Goal: Information Seeking & Learning: Learn about a topic

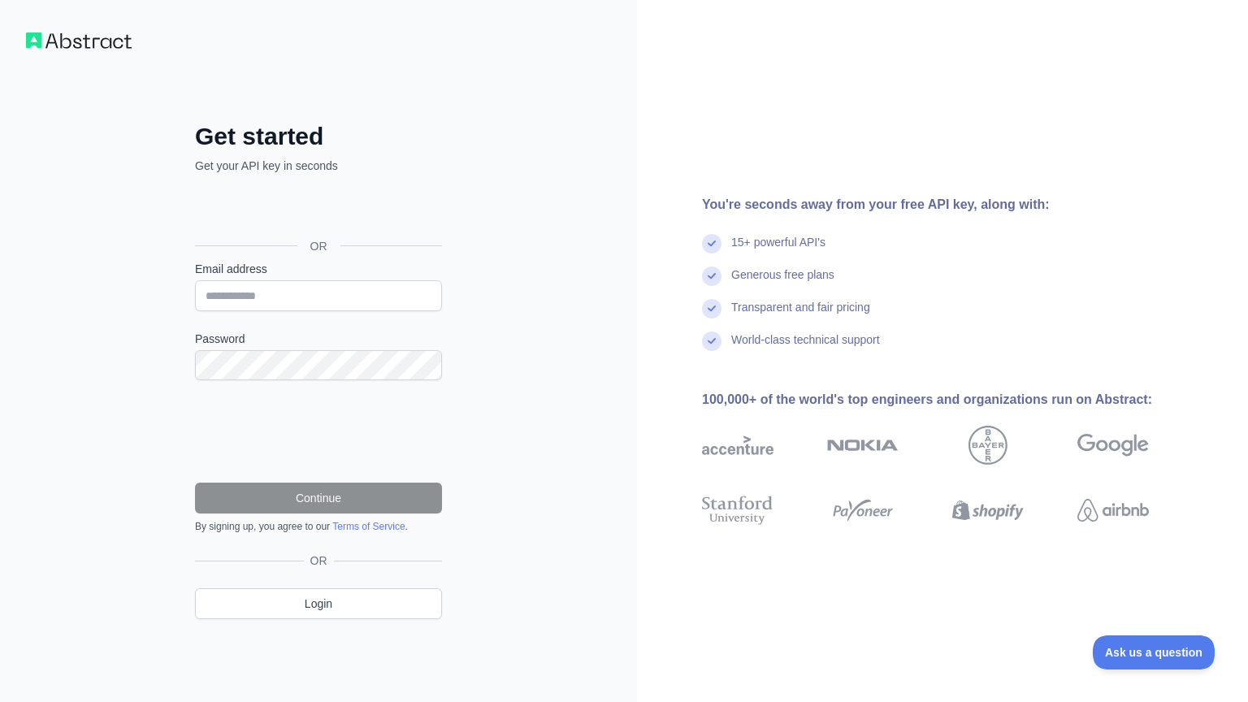
click at [411, 422] on div "Get started Get your API key in seconds OR Email address Password Continue By s…" at bounding box center [624, 351] width 1248 height 702
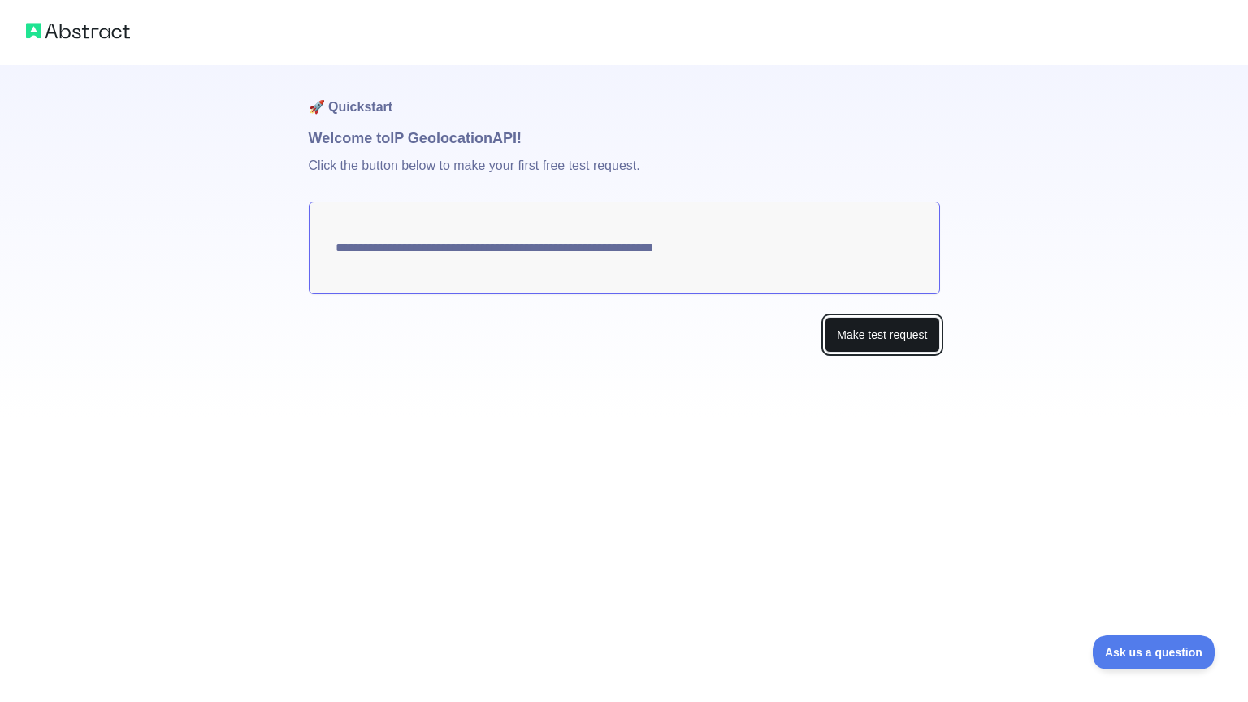
click at [862, 333] on button "Make test request" at bounding box center [882, 335] width 115 height 37
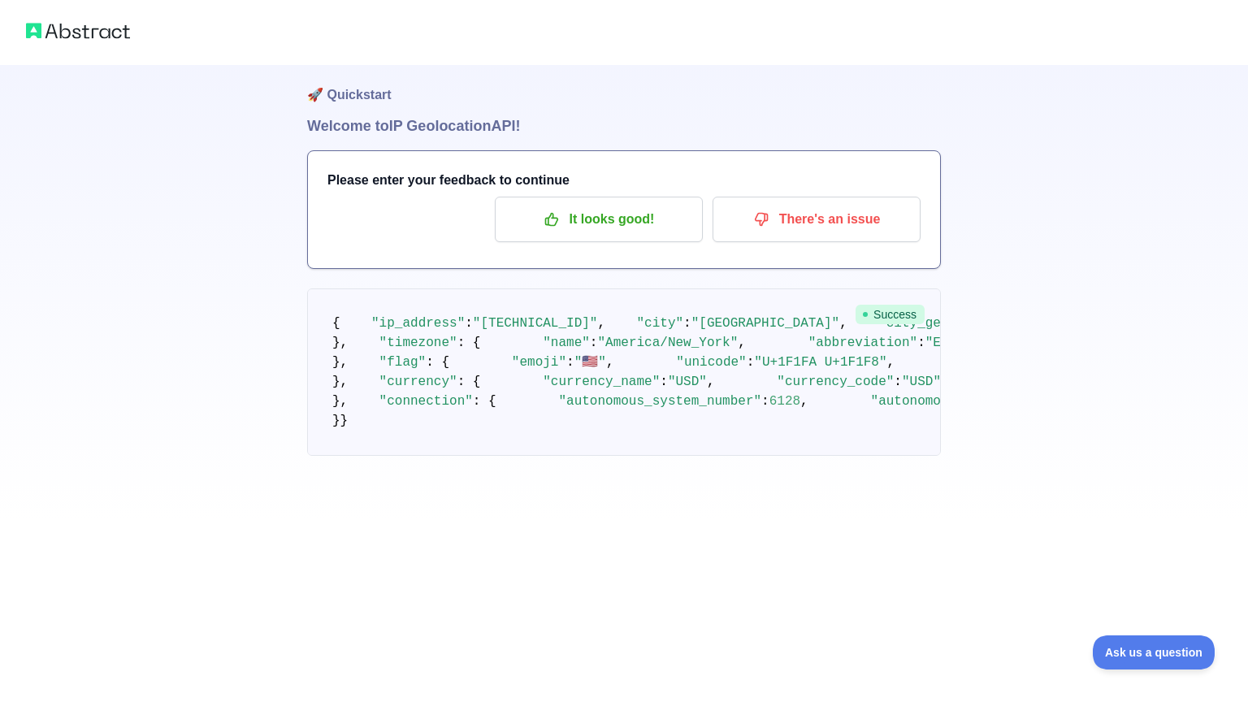
scroll to position [18, 0]
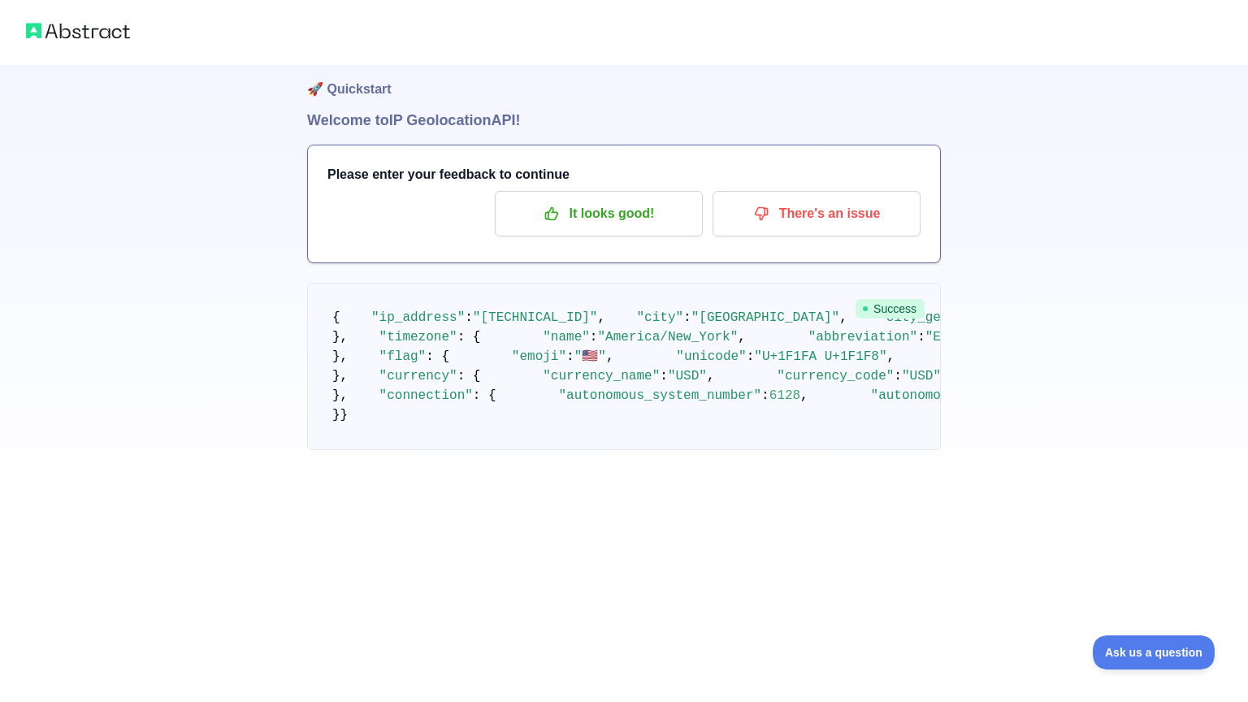
click at [872, 310] on span "Success" at bounding box center [890, 308] width 69 height 19
click at [679, 214] on p "It looks good!" at bounding box center [599, 214] width 184 height 28
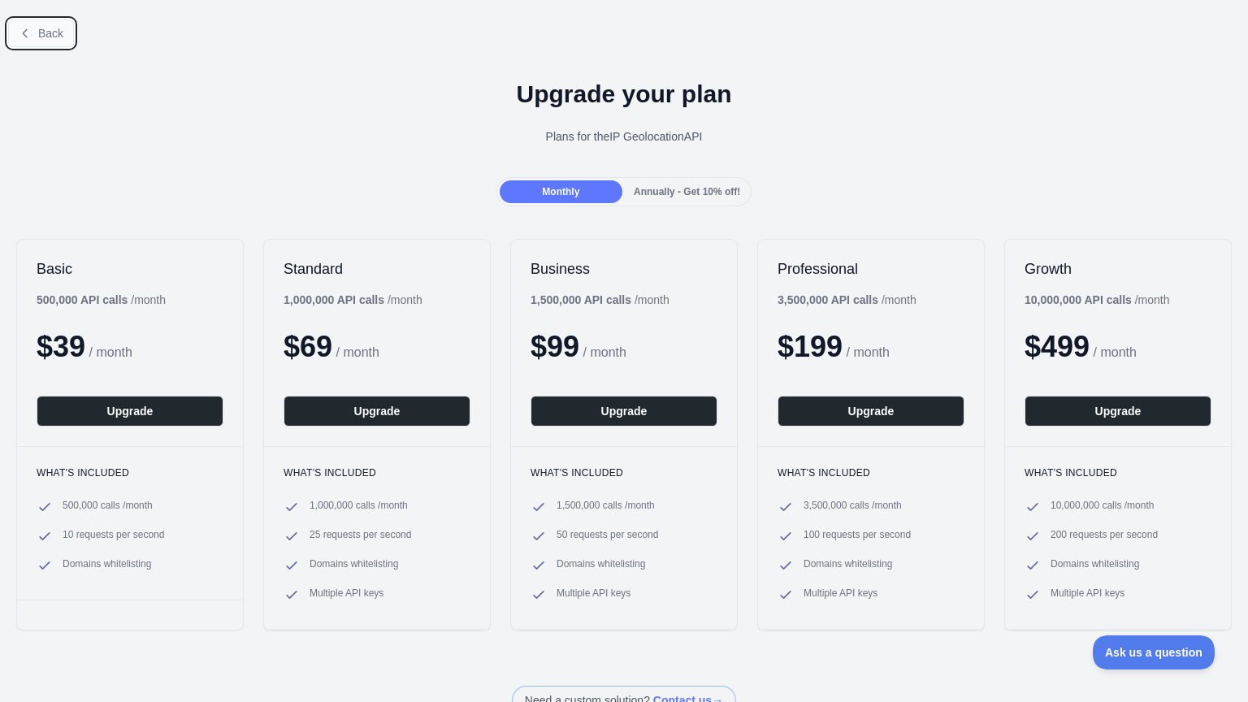
click at [50, 41] on button "Back" at bounding box center [41, 33] width 66 height 28
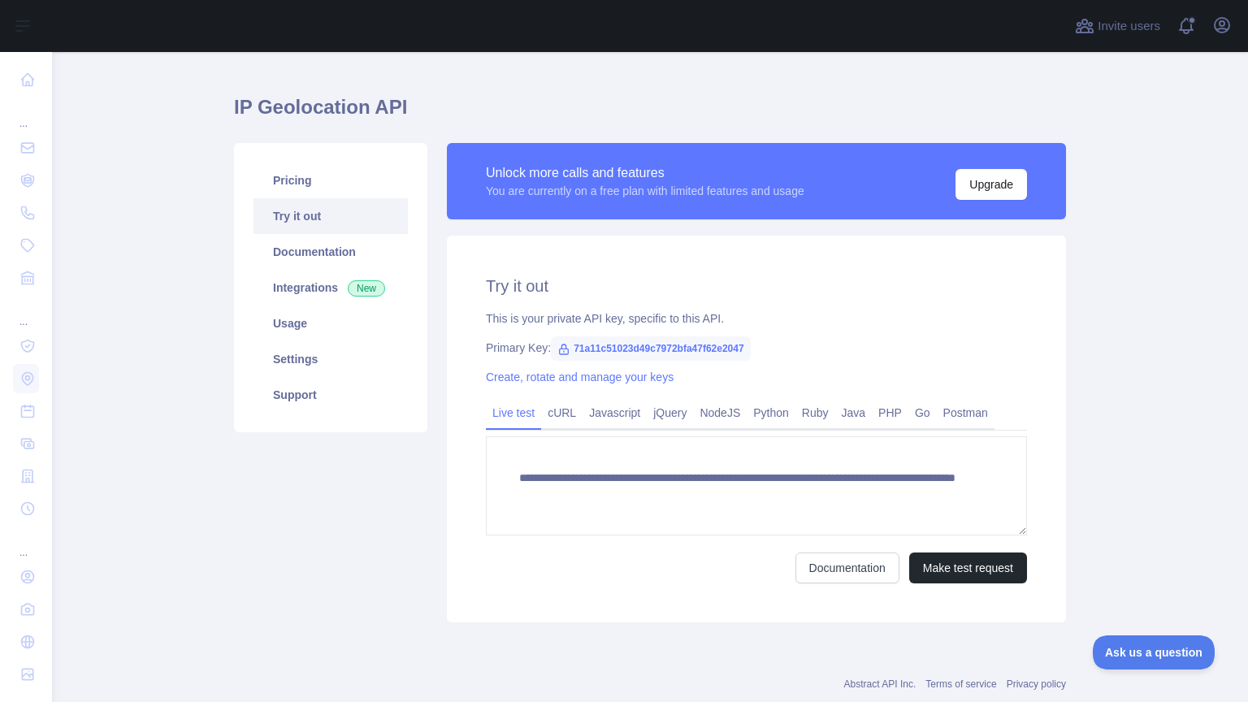
scroll to position [33, 0]
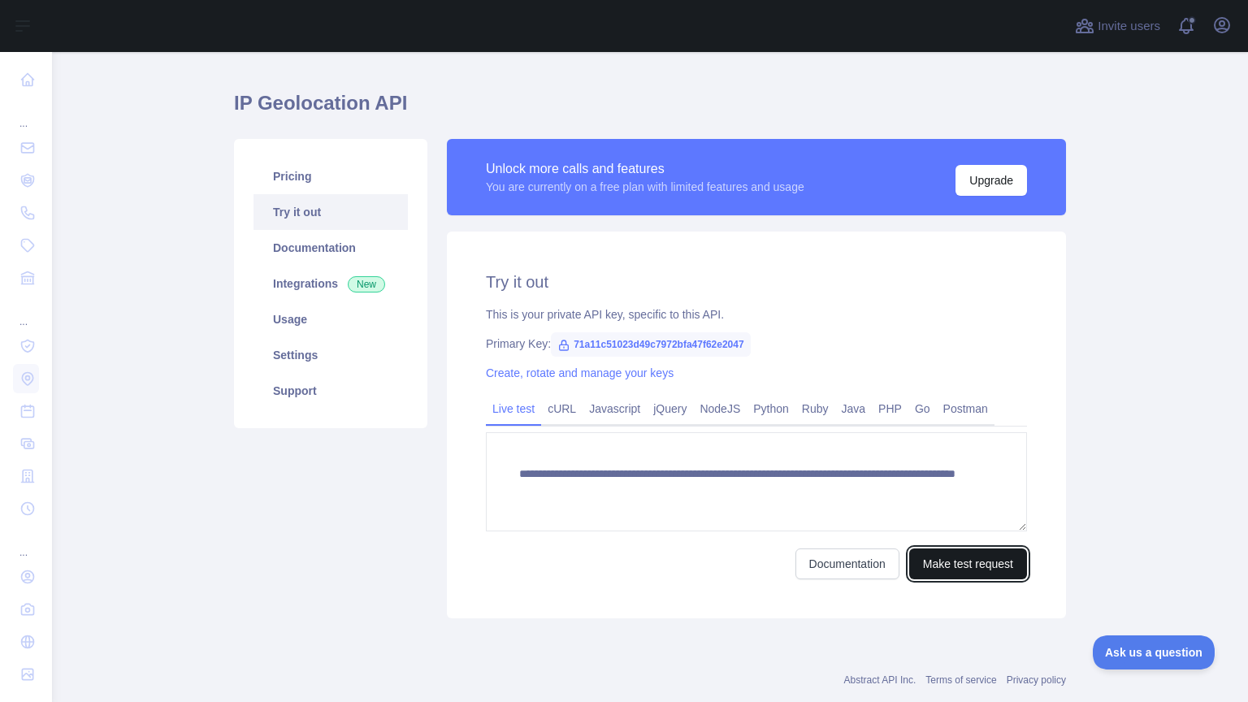
click at [932, 577] on button "Make test request" at bounding box center [968, 563] width 118 height 31
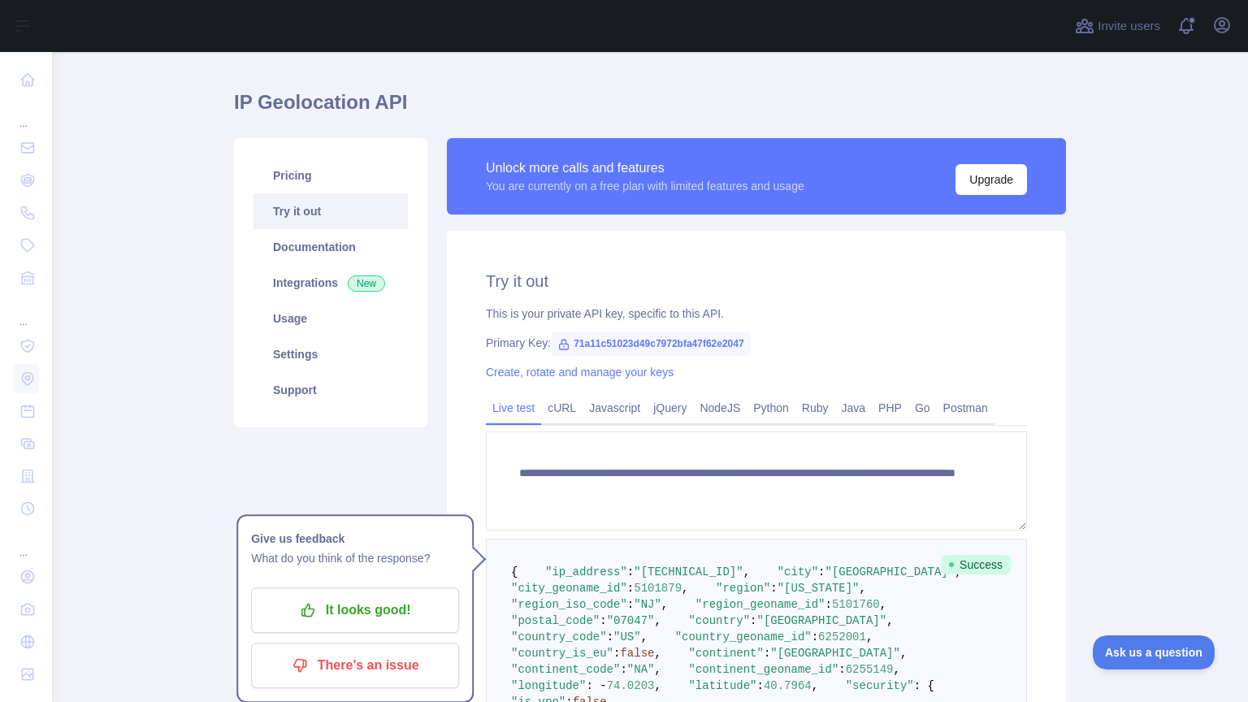
scroll to position [34, 0]
click at [344, 179] on link "Pricing" at bounding box center [330, 176] width 154 height 36
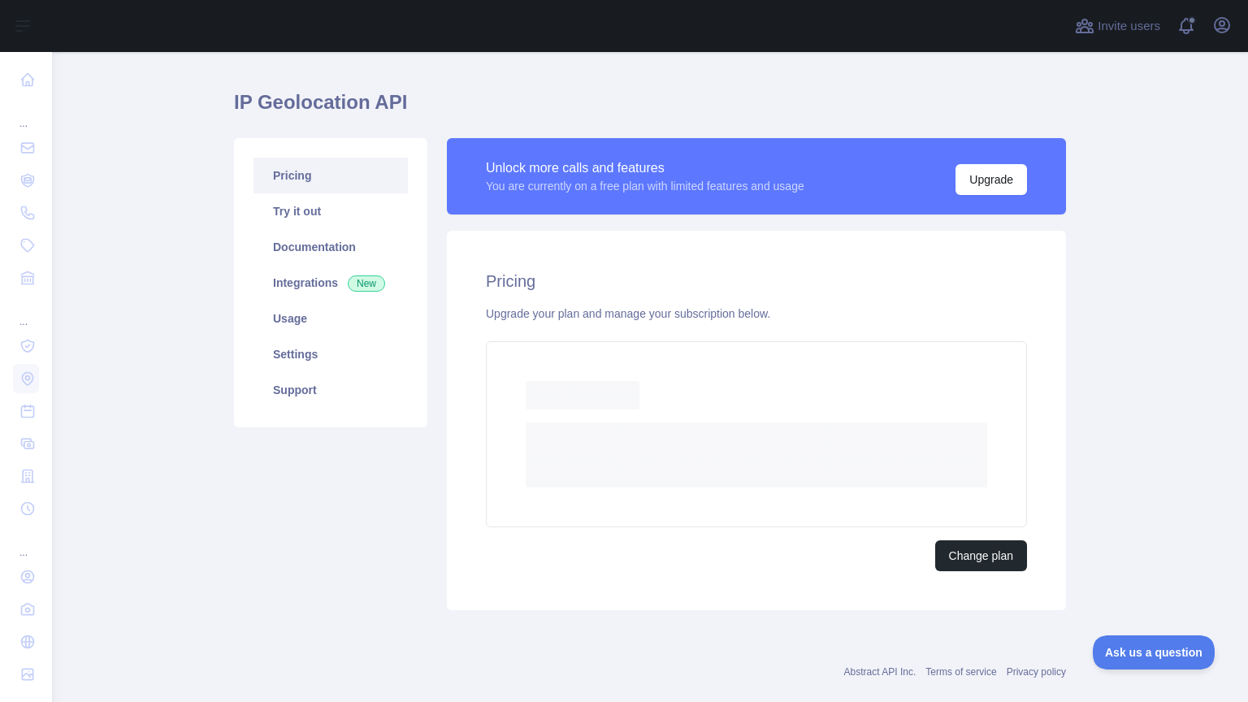
scroll to position [16, 0]
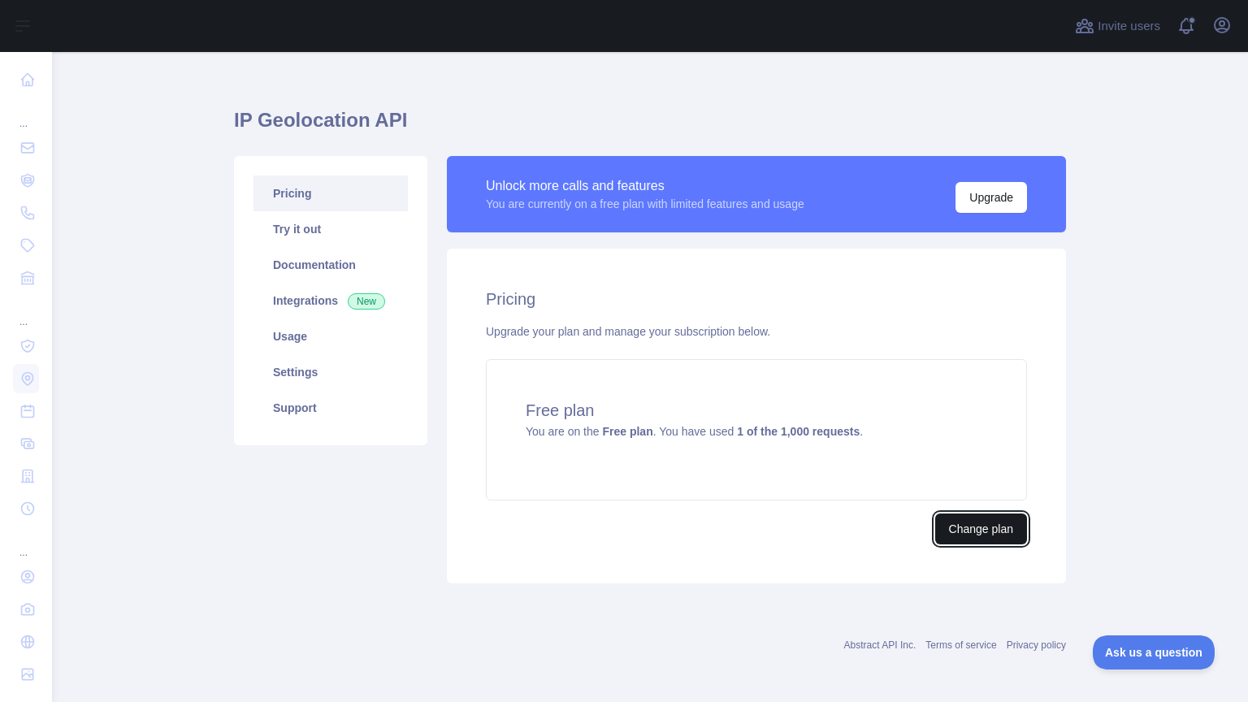
click at [968, 524] on button "Change plan" at bounding box center [981, 528] width 92 height 31
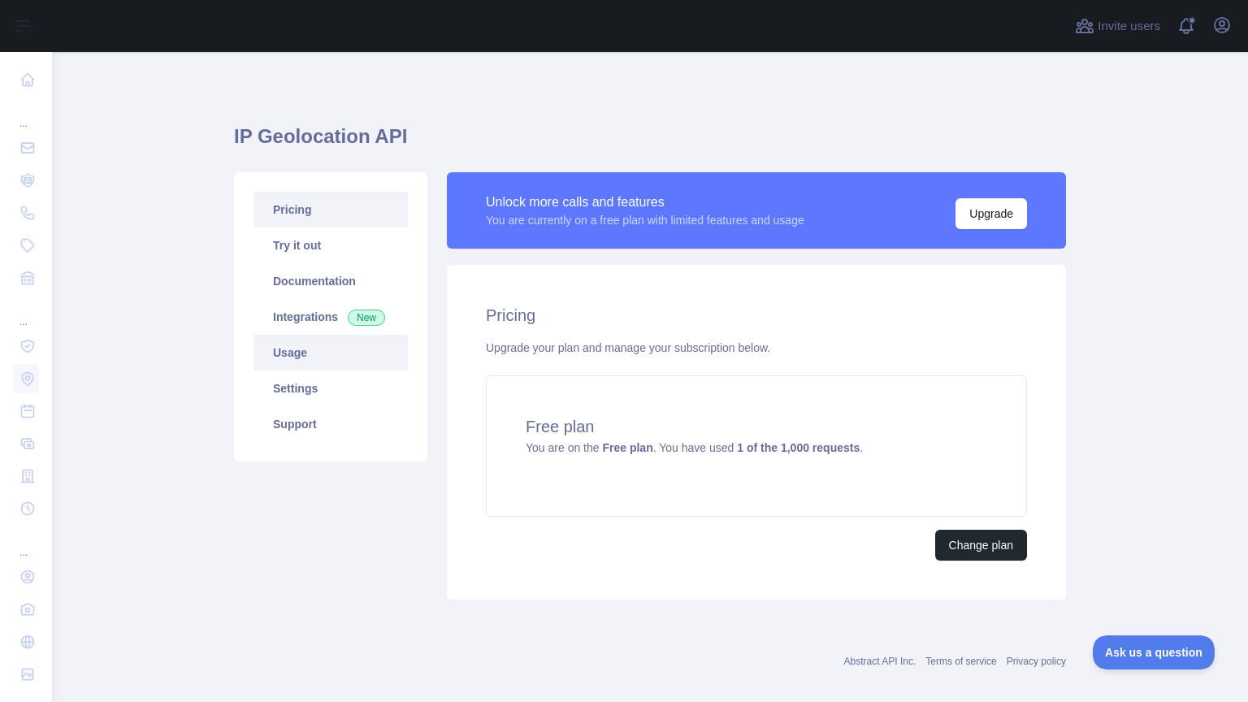
click at [309, 340] on link "Usage" at bounding box center [330, 353] width 154 height 36
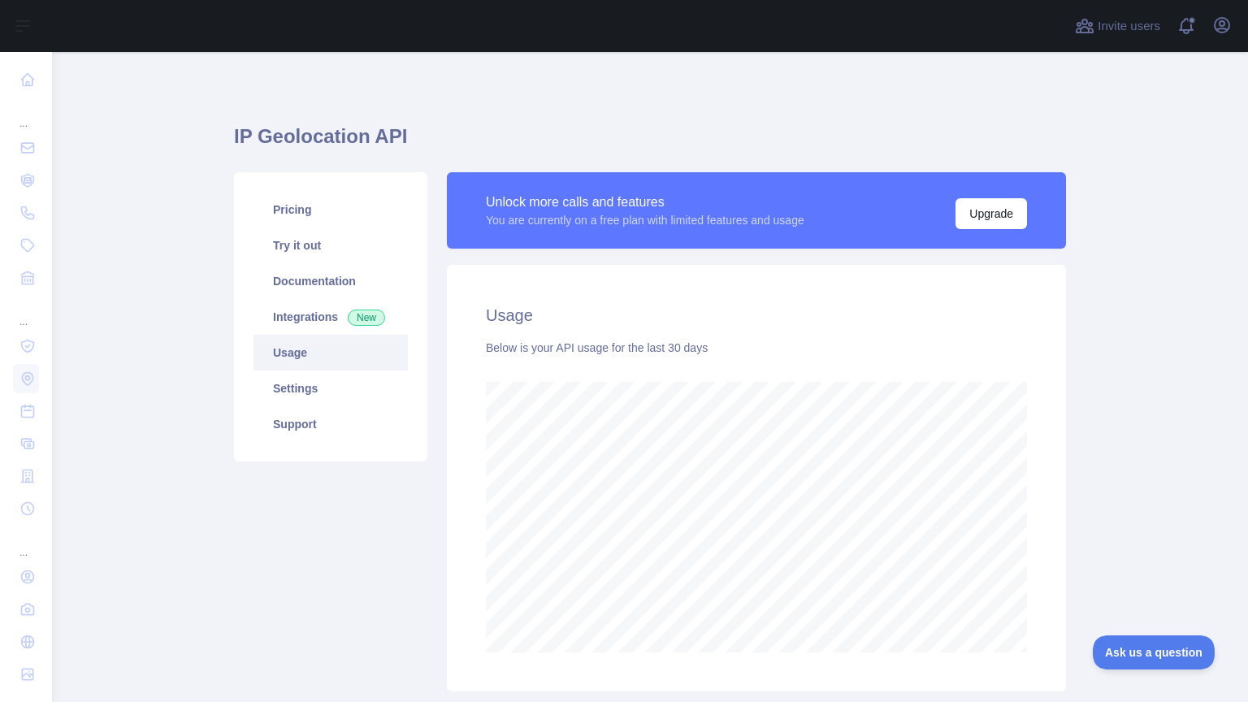
scroll to position [650, 1196]
click at [306, 310] on link "Integrations New" at bounding box center [330, 317] width 154 height 36
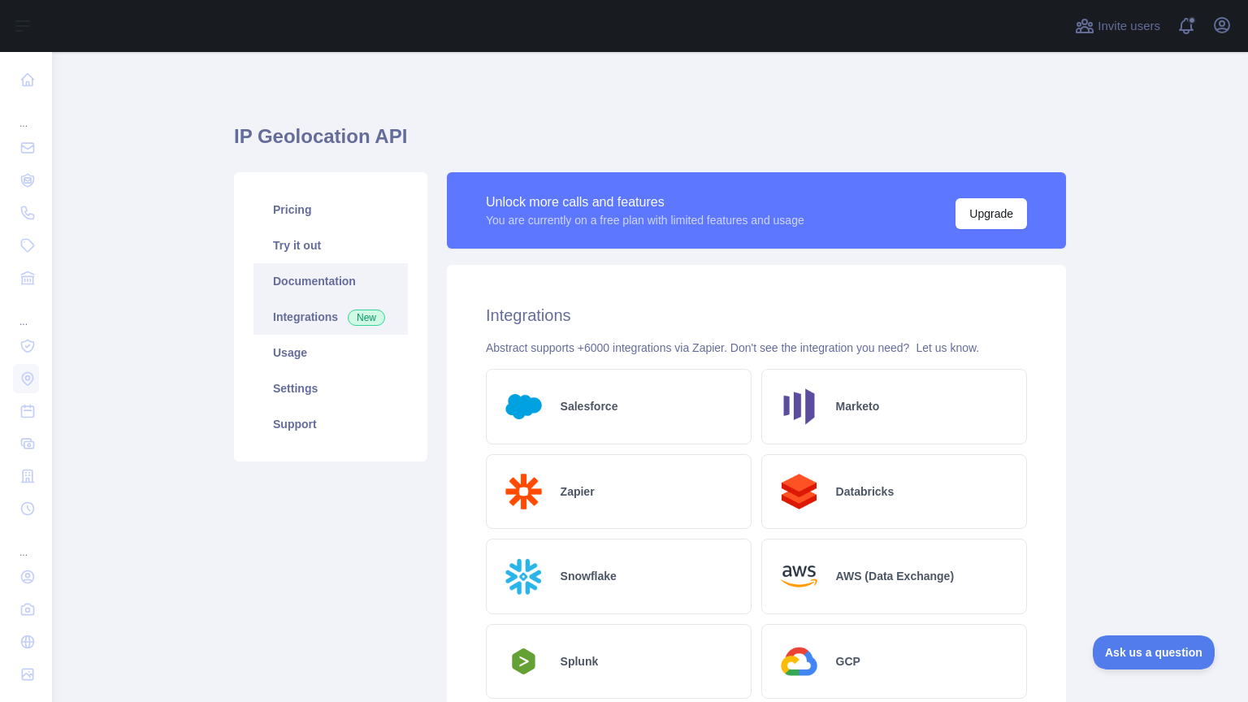
click at [305, 282] on link "Documentation" at bounding box center [330, 281] width 154 height 36
click at [302, 246] on link "Try it out" at bounding box center [330, 245] width 154 height 36
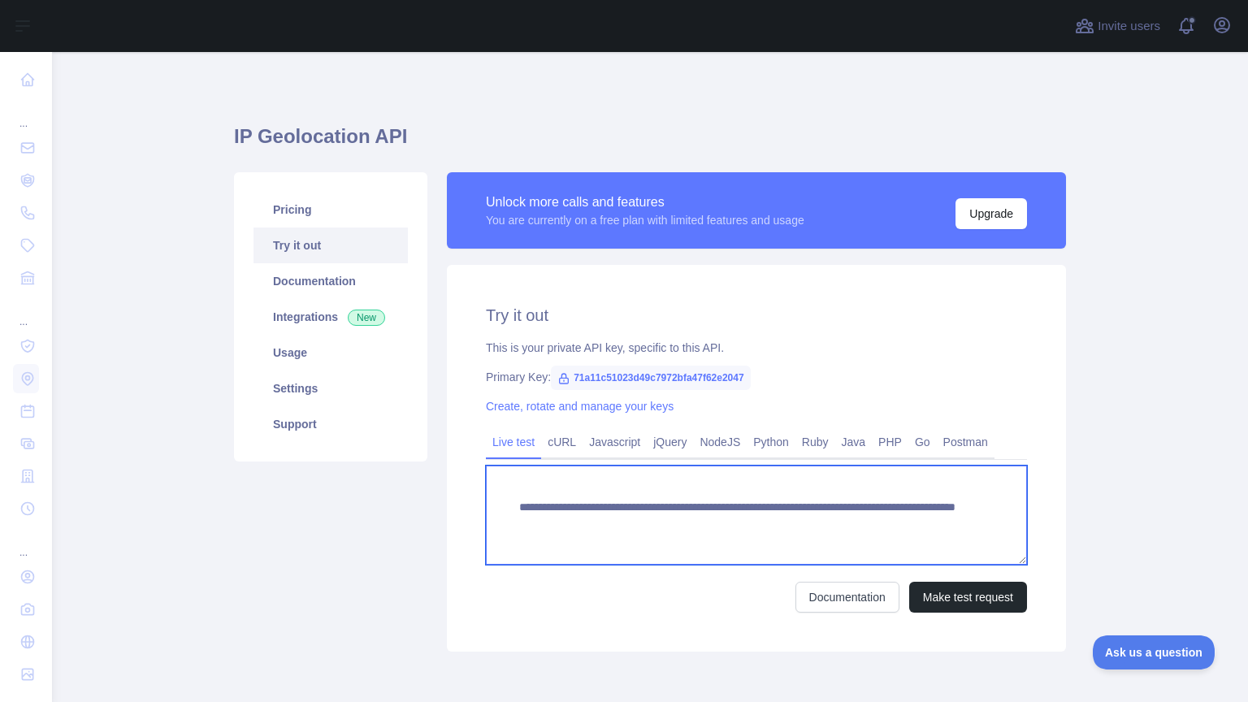
click at [897, 519] on textarea "**********" at bounding box center [756, 515] width 541 height 99
click at [894, 517] on textarea "**********" at bounding box center [756, 515] width 541 height 99
type textarea "**********"
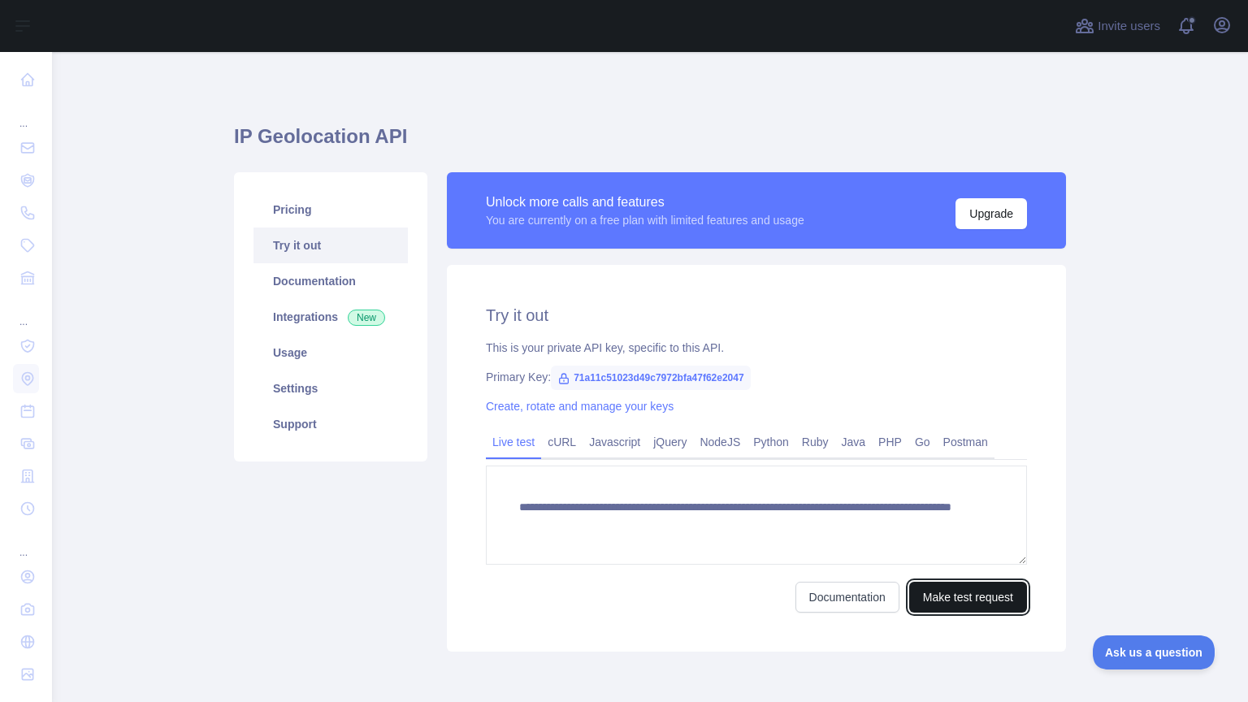
click at [1004, 604] on button "Make test request" at bounding box center [968, 597] width 118 height 31
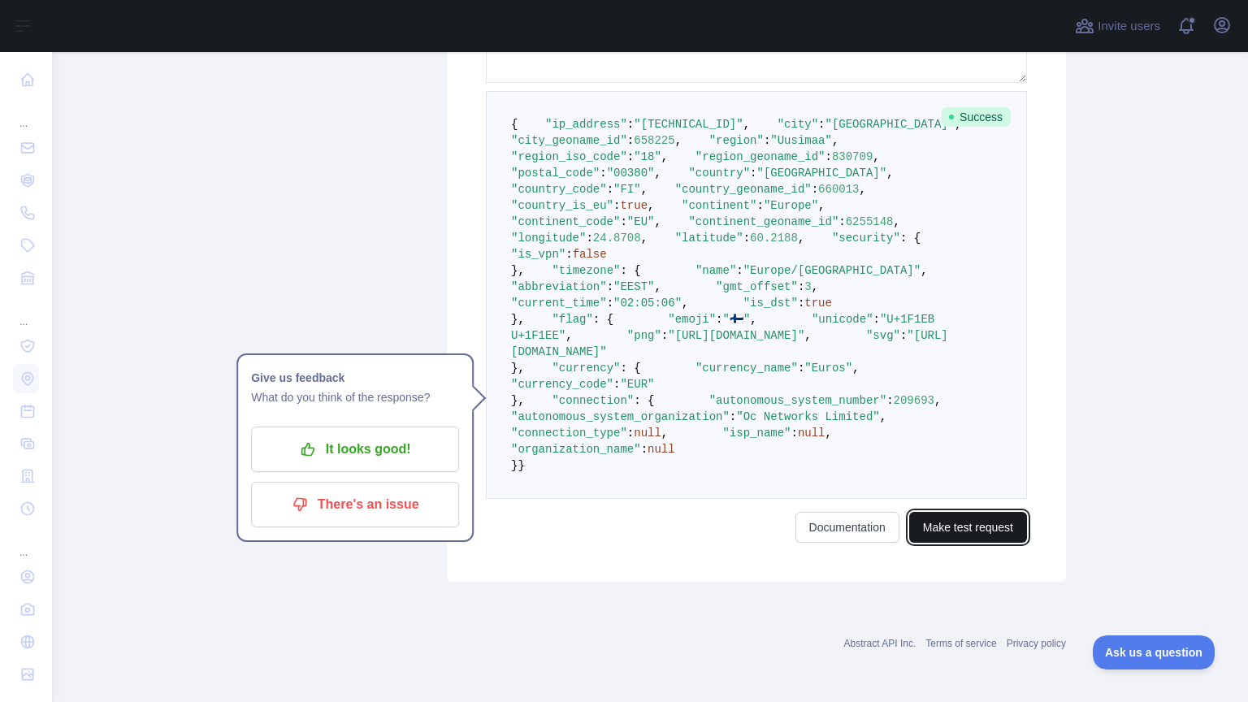
scroll to position [652, 0]
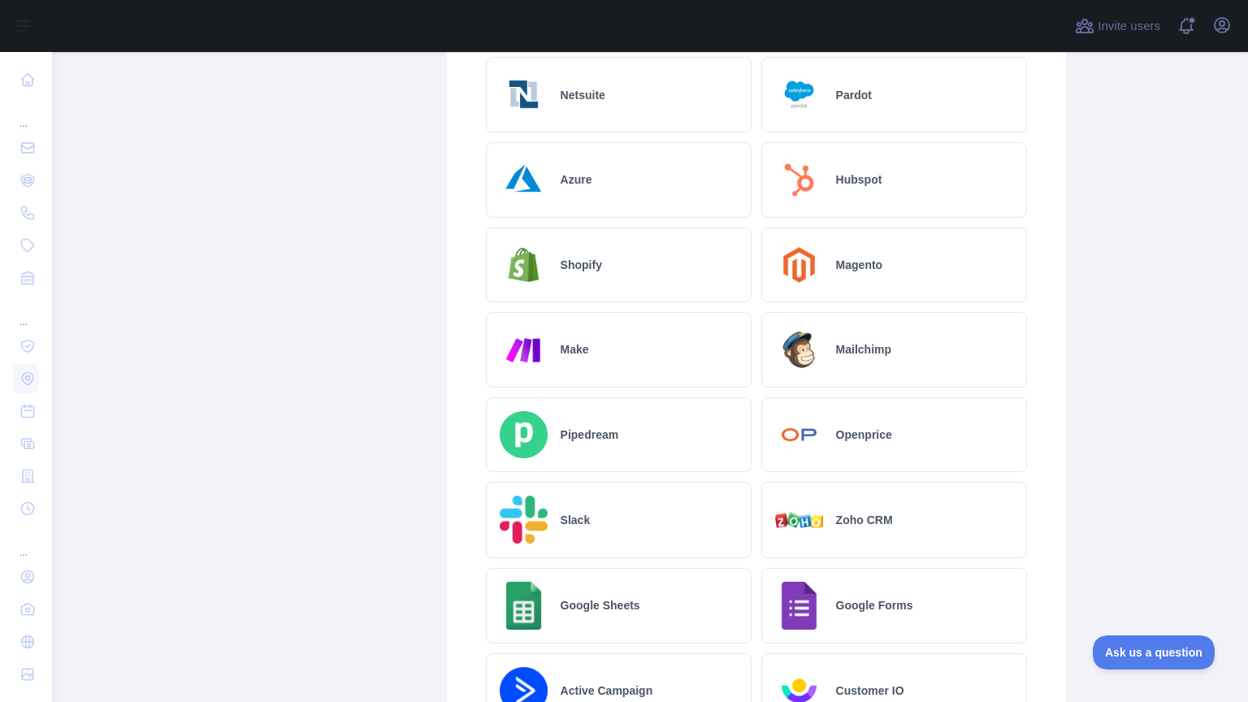
scroll to position [652, 0]
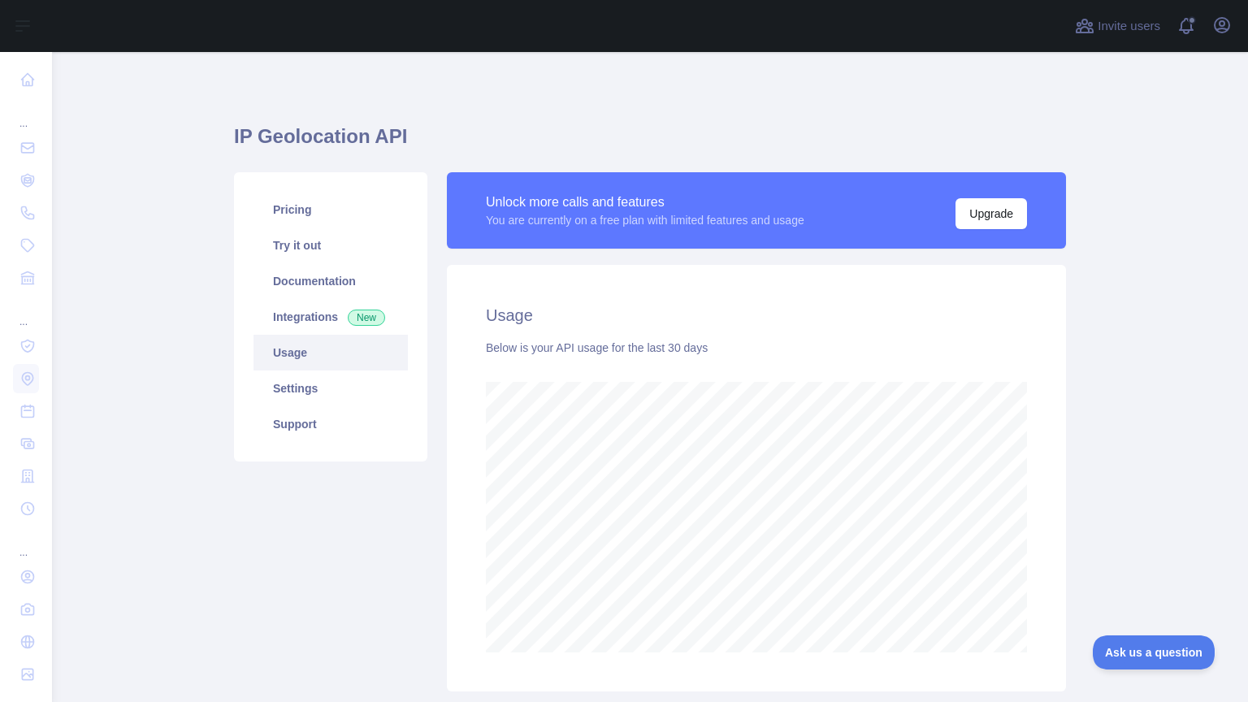
scroll to position [650, 1196]
